Goal: Task Accomplishment & Management: Use online tool/utility

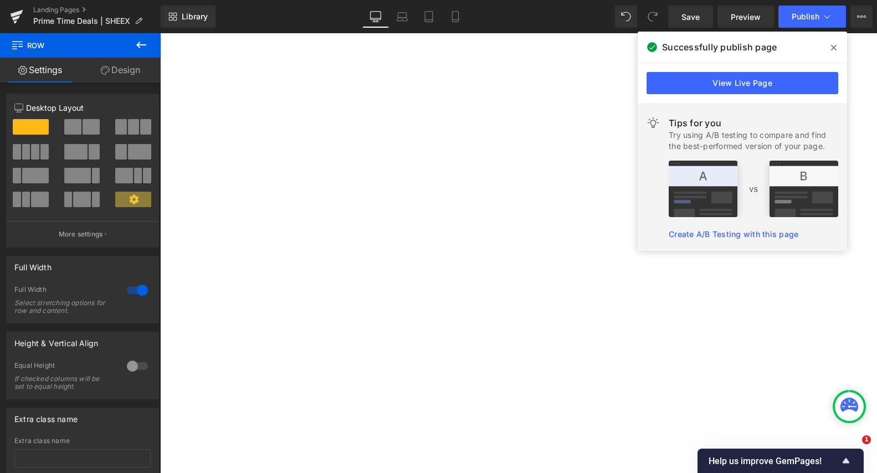
select select "King/[PERSON_NAME]"
select select "XL"
select select "M"
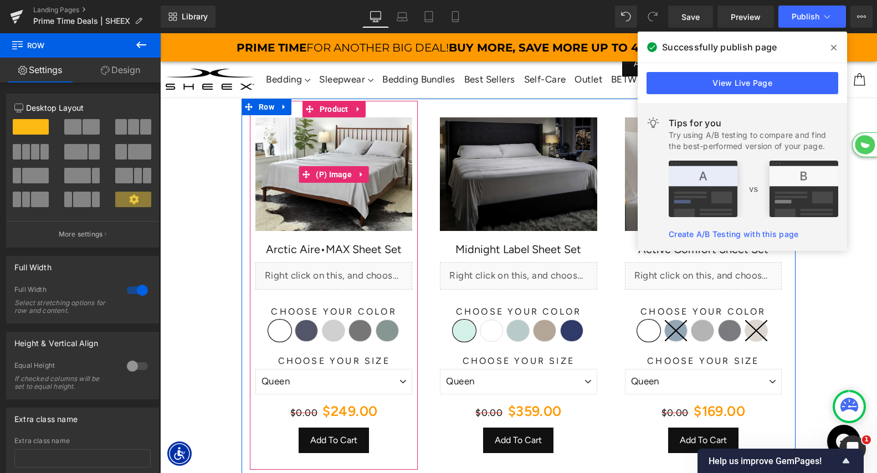
scroll to position [6395, 717]
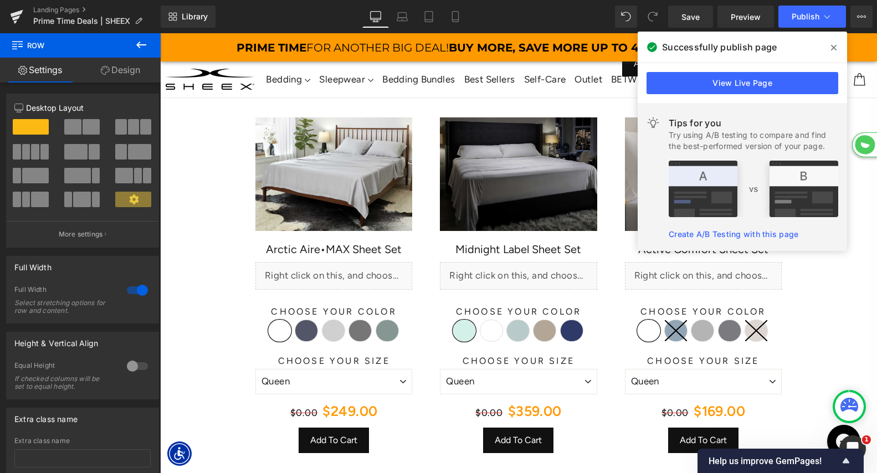
click at [839, 42] on span at bounding box center [834, 48] width 18 height 18
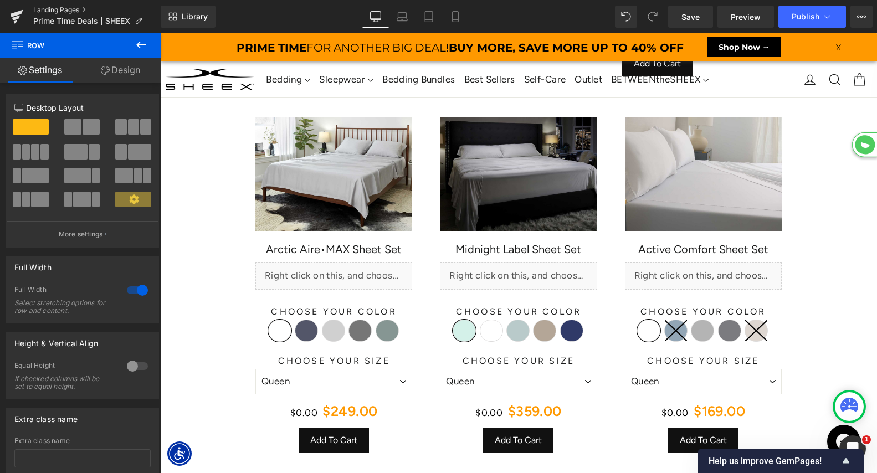
click at [59, 11] on link "Landing Pages" at bounding box center [96, 10] width 127 height 9
